Goal: Task Accomplishment & Management: Use online tool/utility

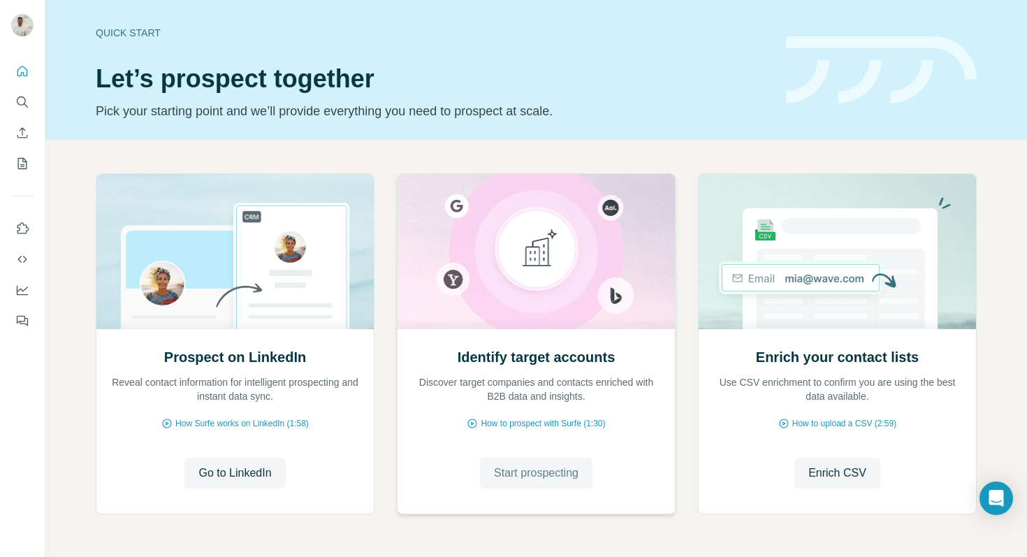
click at [514, 469] on span "Start prospecting" at bounding box center [536, 473] width 85 height 17
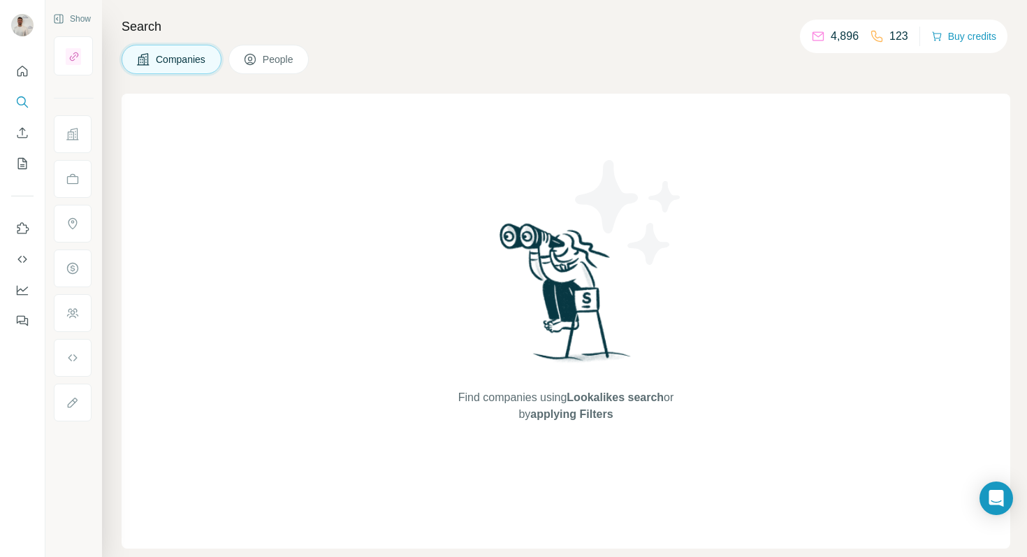
click at [52, 133] on div "Show" at bounding box center [73, 278] width 57 height 557
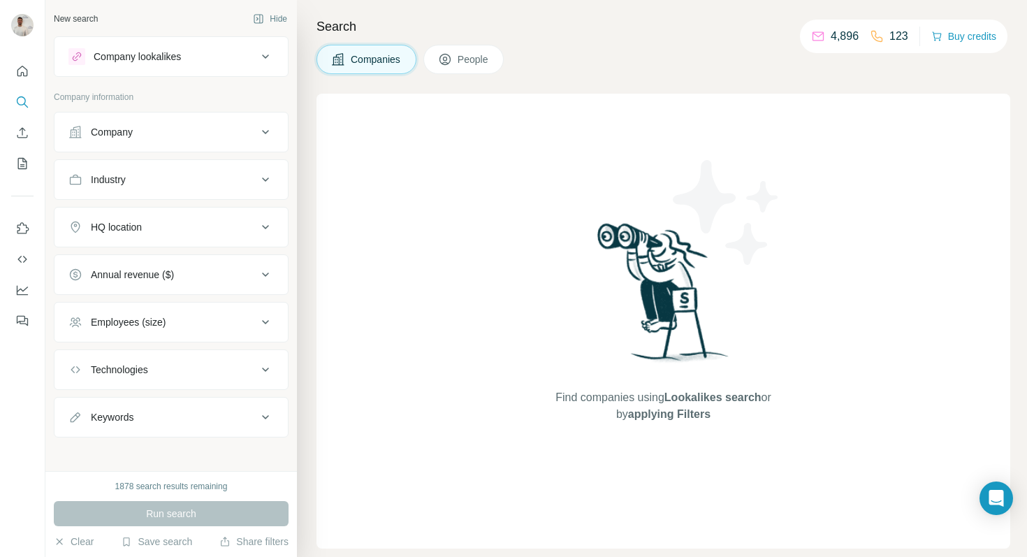
drag, startPoint x: 157, startPoint y: 132, endPoint x: 154, endPoint y: 144, distance: 12.1
click at [157, 132] on div "Company" at bounding box center [162, 132] width 189 height 14
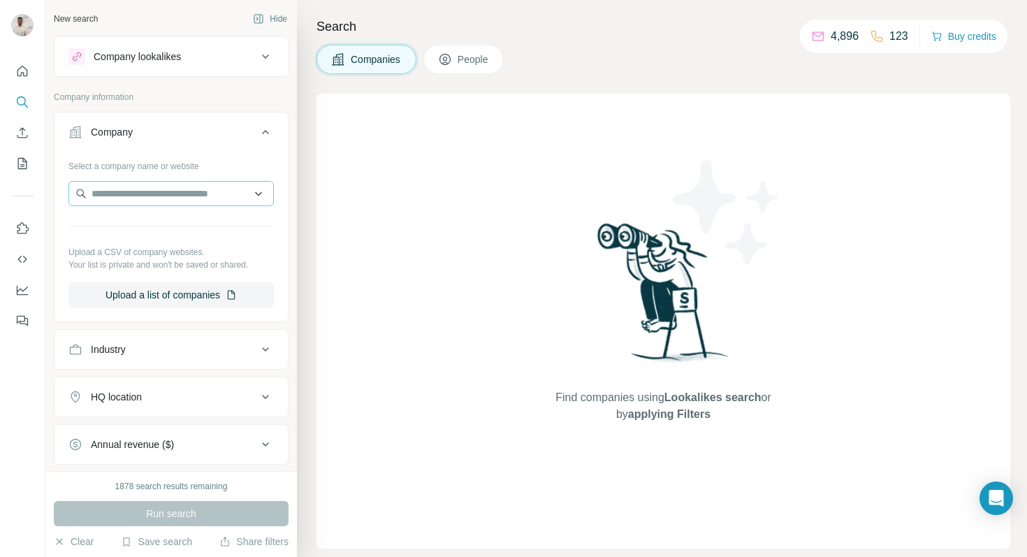
drag, startPoint x: 142, startPoint y: 180, endPoint x: 140, endPoint y: 189, distance: 9.2
click at [142, 181] on div "Select a company name or website Upload a CSV of company websites. Your list is…" at bounding box center [170, 230] width 205 height 153
click at [141, 198] on input "text" at bounding box center [170, 193] width 205 height 25
paste input "**********"
type input "**********"
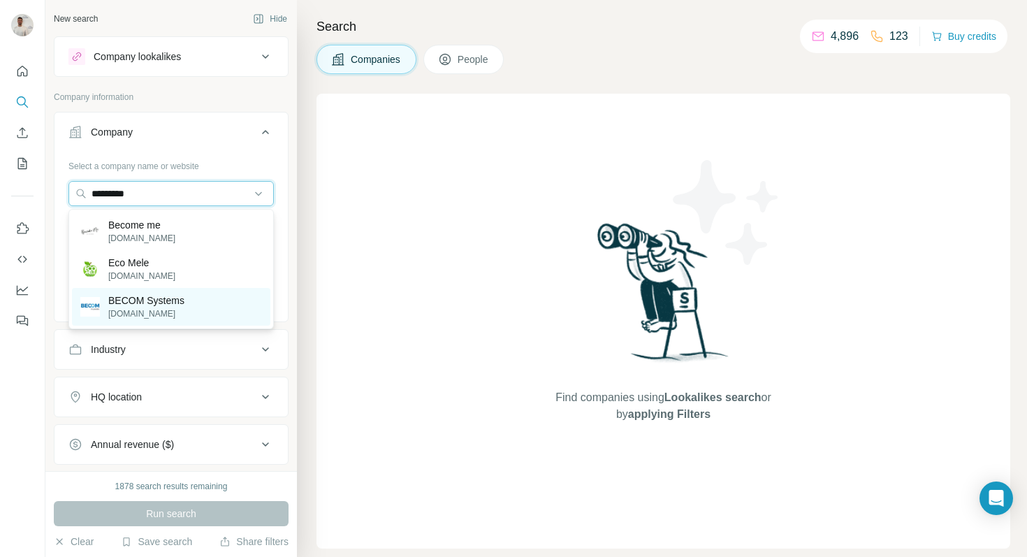
type input "*********"
click at [164, 310] on p "[DOMAIN_NAME]" at bounding box center [146, 313] width 76 height 13
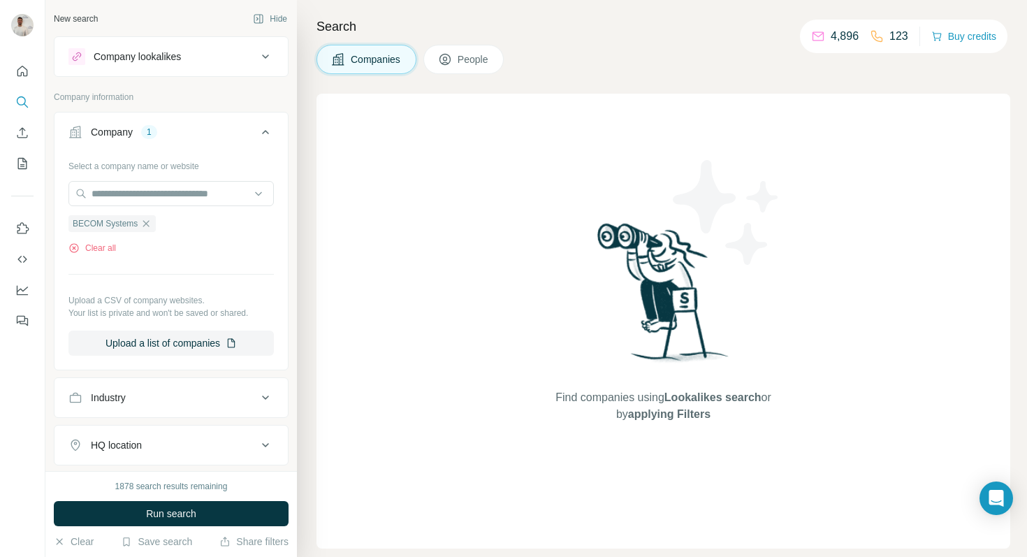
click at [239, 516] on button "Run search" at bounding box center [171, 513] width 235 height 25
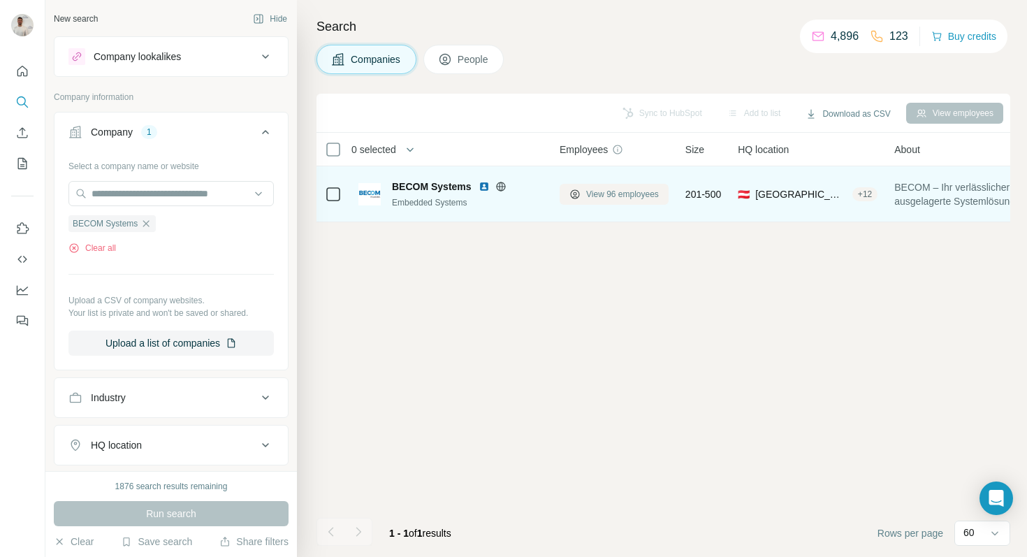
click at [607, 192] on span "View 96 employees" at bounding box center [622, 194] width 73 height 13
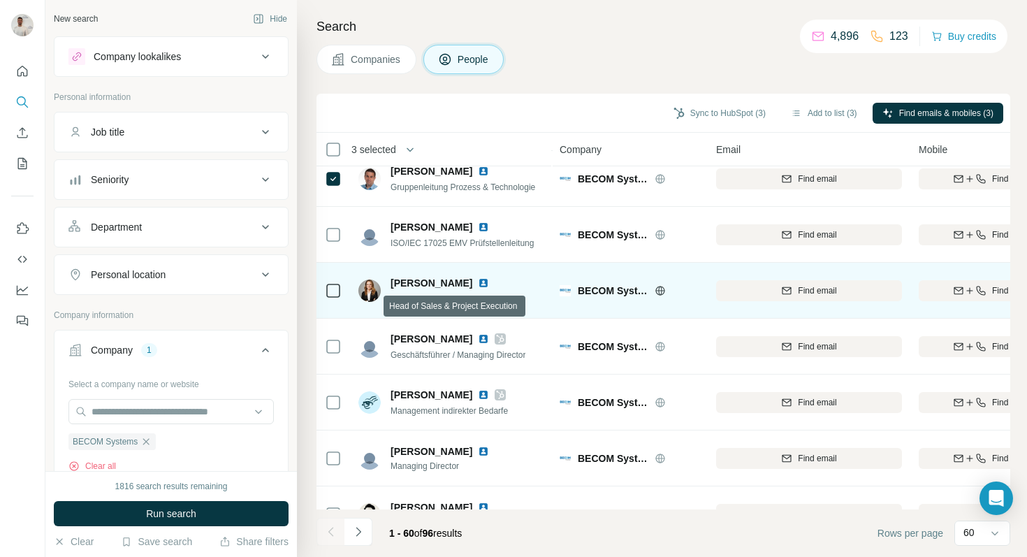
scroll to position [299, 0]
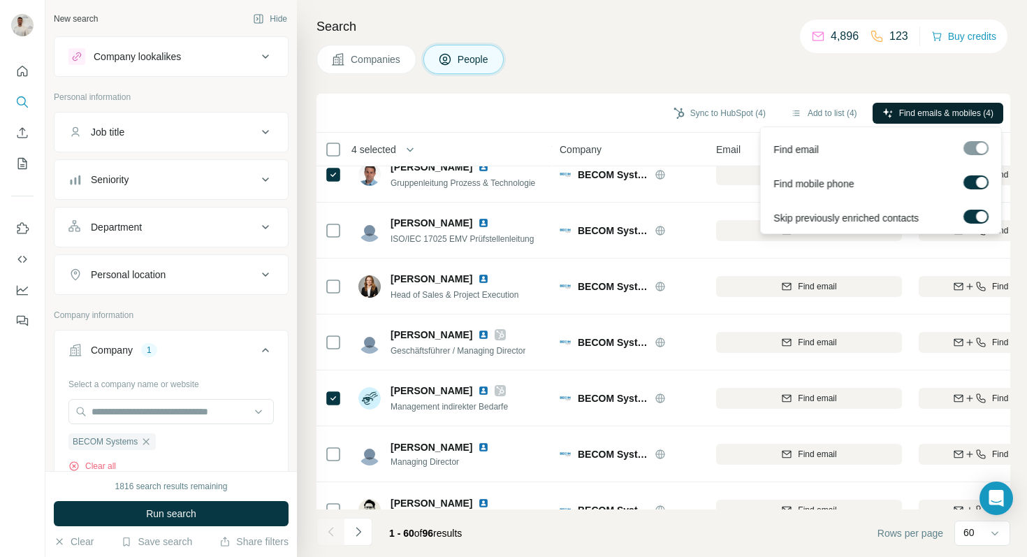
click at [916, 111] on span "Find emails & mobiles (4)" at bounding box center [946, 113] width 94 height 13
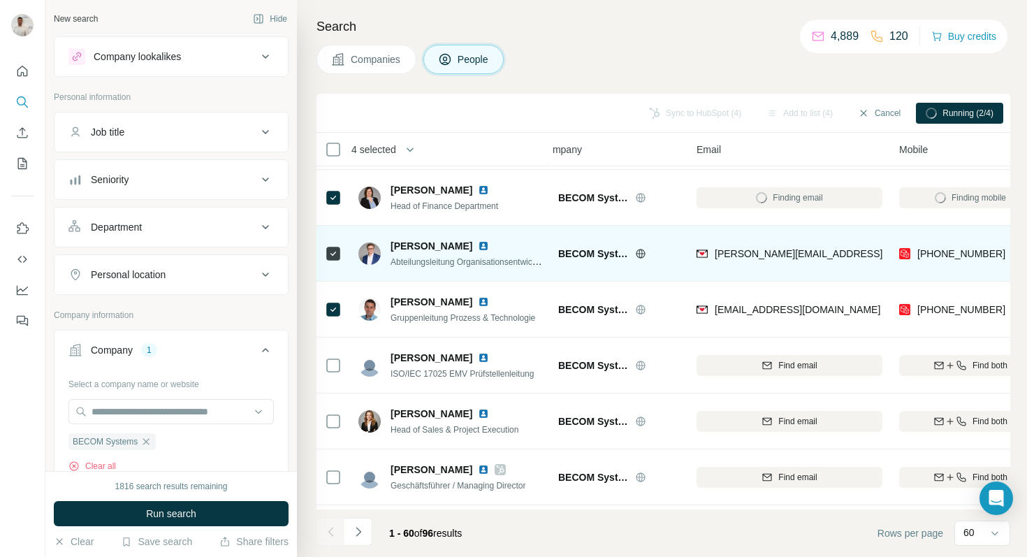
scroll to position [164, 20]
click at [478, 244] on img at bounding box center [483, 246] width 11 height 11
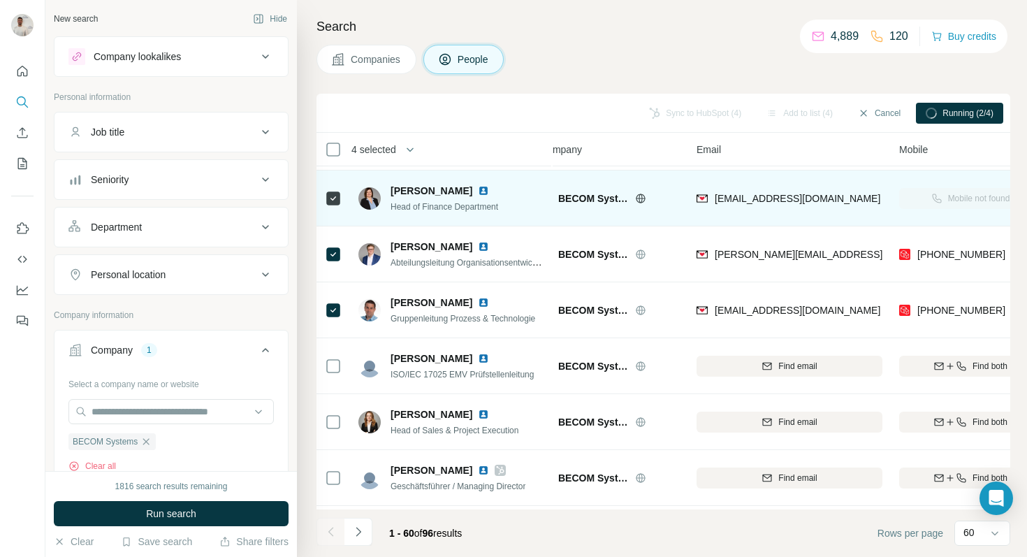
click at [479, 192] on img at bounding box center [483, 190] width 11 height 11
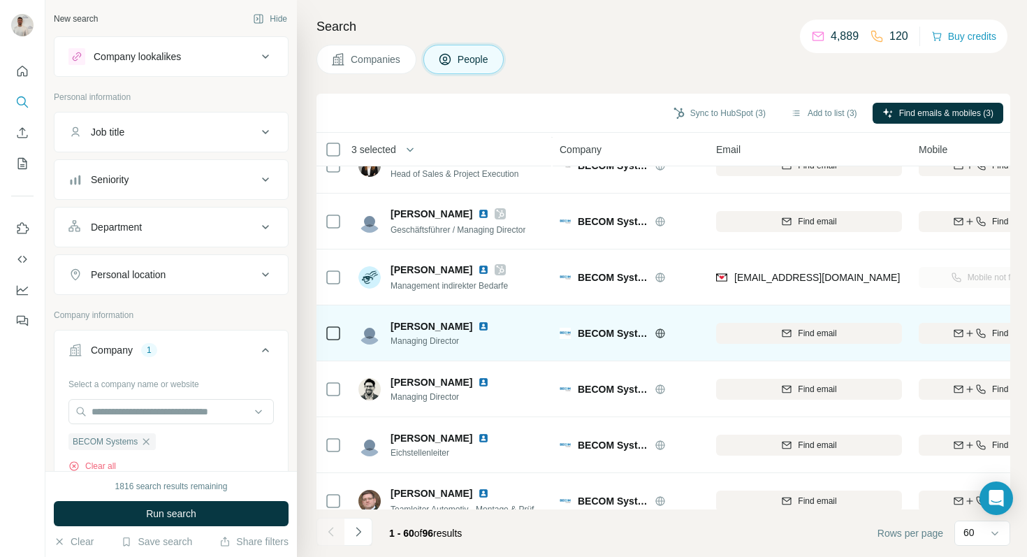
scroll to position [418, 0]
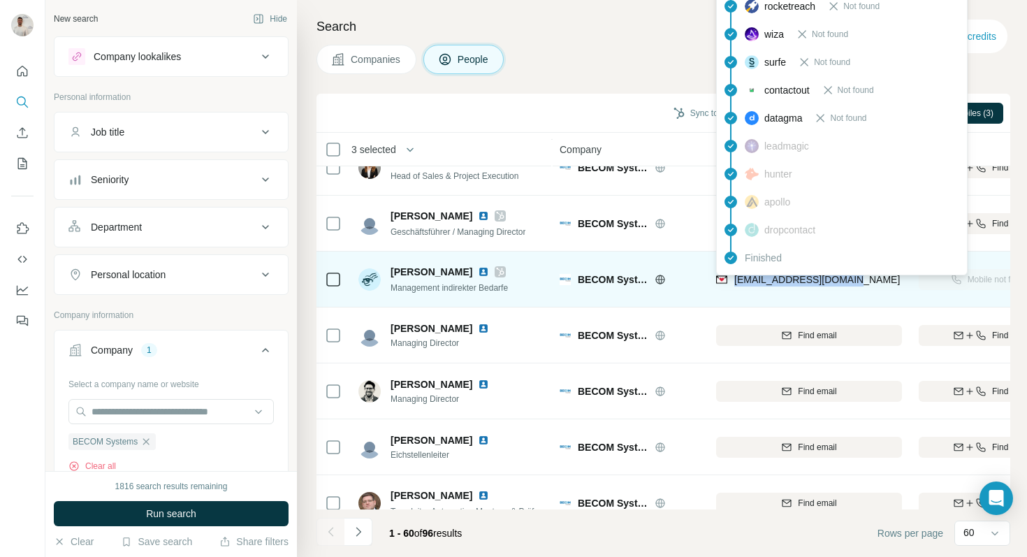
drag, startPoint x: 872, startPoint y: 281, endPoint x: 734, endPoint y: 282, distance: 138.4
click at [735, 282] on div "[EMAIL_ADDRESS][DOMAIN_NAME]" at bounding box center [809, 279] width 186 height 38
copy span "[EMAIL_ADDRESS][DOMAIN_NAME]"
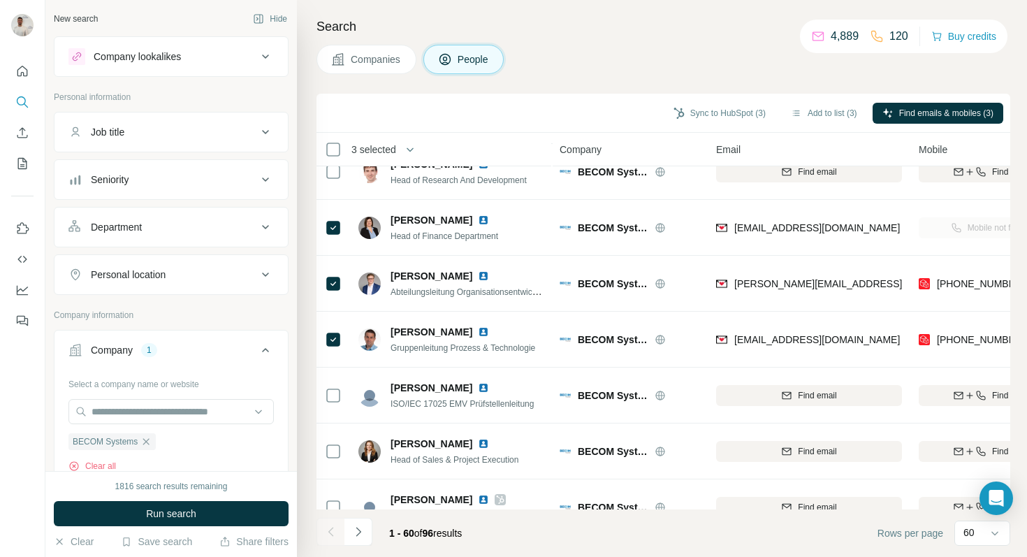
scroll to position [133, 0]
click at [718, 112] on button "Sync to HubSpot (3)" at bounding box center [720, 113] width 112 height 21
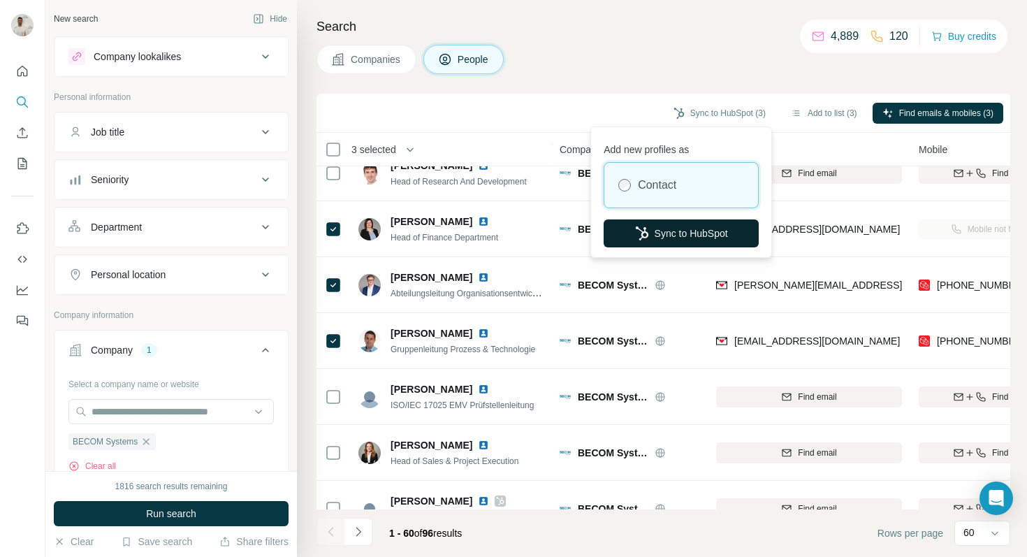
click at [672, 227] on button "Sync to HubSpot" at bounding box center [681, 233] width 155 height 28
